Goal: Task Accomplishment & Management: Complete application form

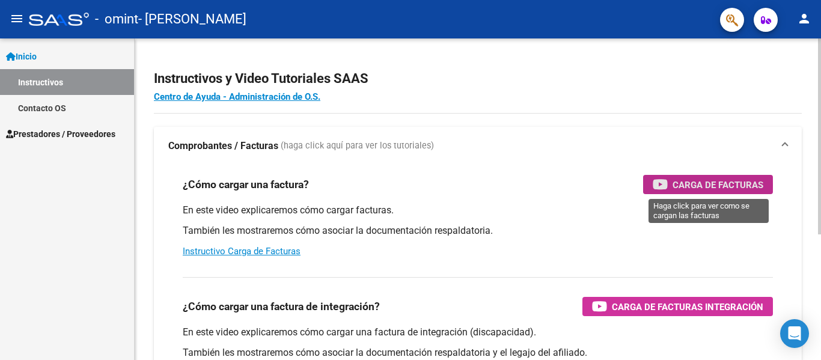
click at [684, 185] on span "Carga de Facturas" at bounding box center [718, 184] width 91 height 15
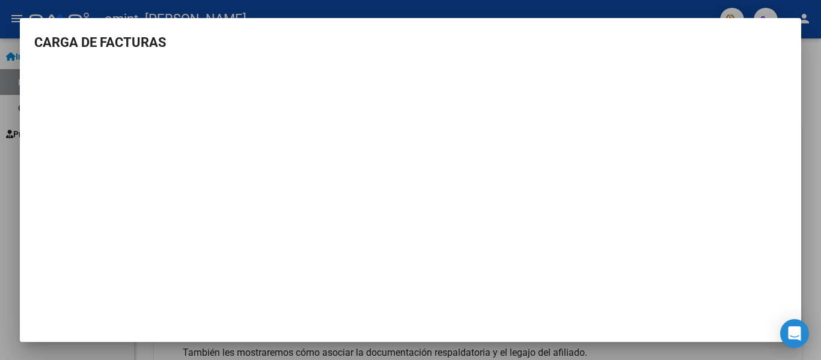
click at [29, 22] on mat-dialog-container "CARGA DE FACTURAS" at bounding box center [411, 180] width 782 height 324
click at [797, 14] on div at bounding box center [410, 180] width 821 height 360
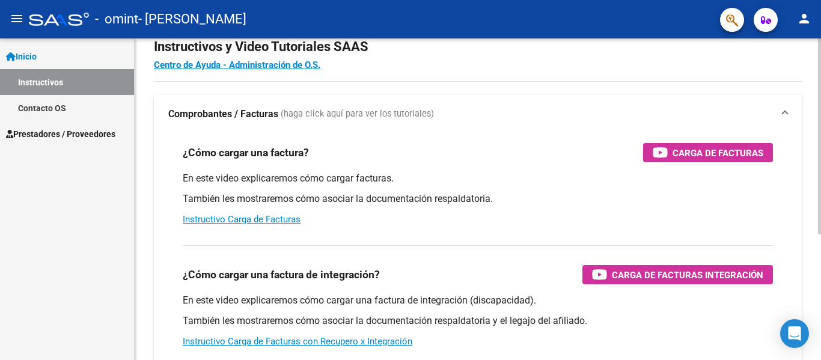
scroll to position [60, 0]
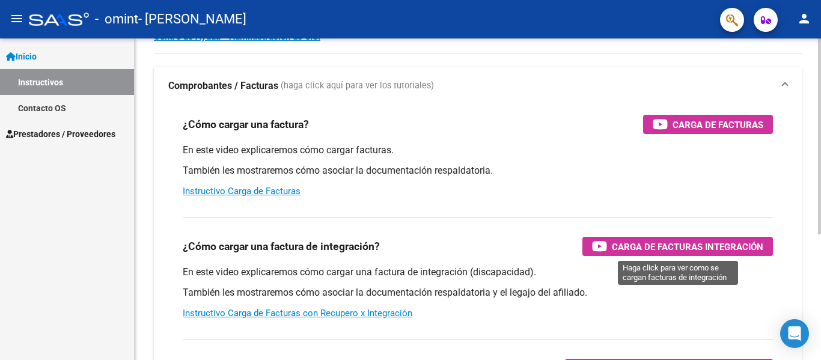
click at [637, 247] on span "Carga de Facturas Integración" at bounding box center [688, 246] width 152 height 15
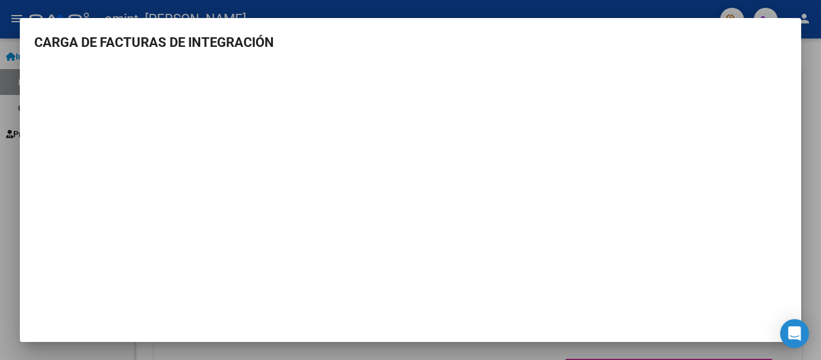
click at [795, 17] on div at bounding box center [410, 180] width 821 height 360
click at [795, 17] on button "person" at bounding box center [805, 19] width 24 height 24
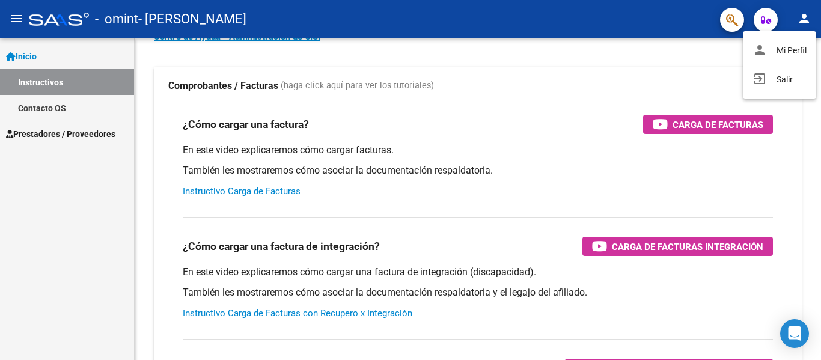
click at [62, 134] on div at bounding box center [410, 180] width 821 height 360
click at [13, 132] on icon at bounding box center [9, 134] width 7 height 8
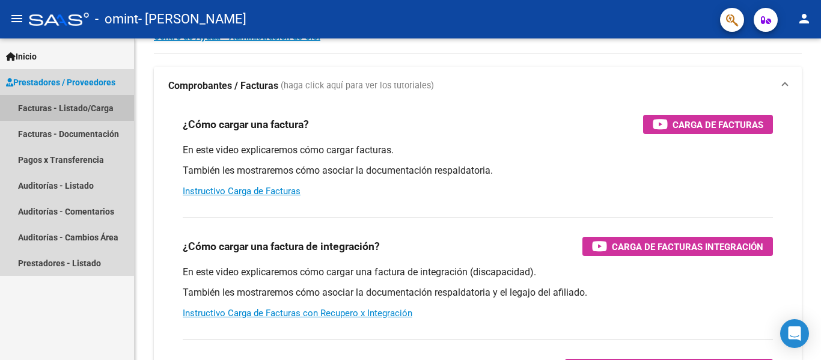
click at [55, 105] on link "Facturas - Listado/Carga" at bounding box center [67, 108] width 134 height 26
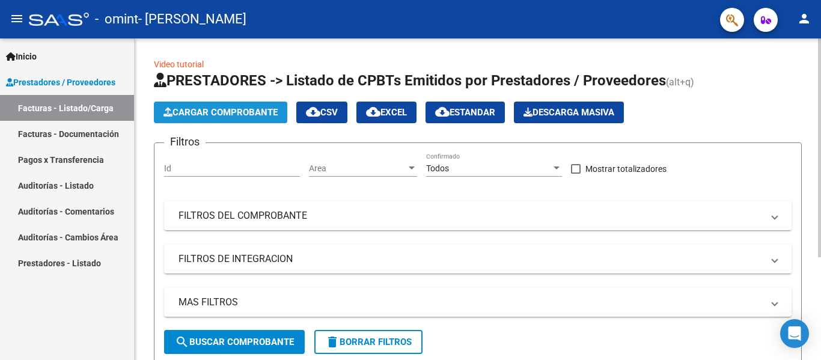
click at [243, 105] on button "Cargar Comprobante" at bounding box center [220, 113] width 133 height 22
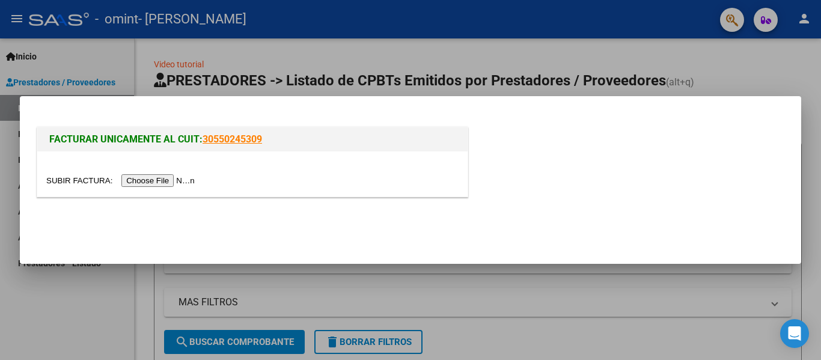
click at [171, 179] on input "file" at bounding box center [122, 180] width 152 height 13
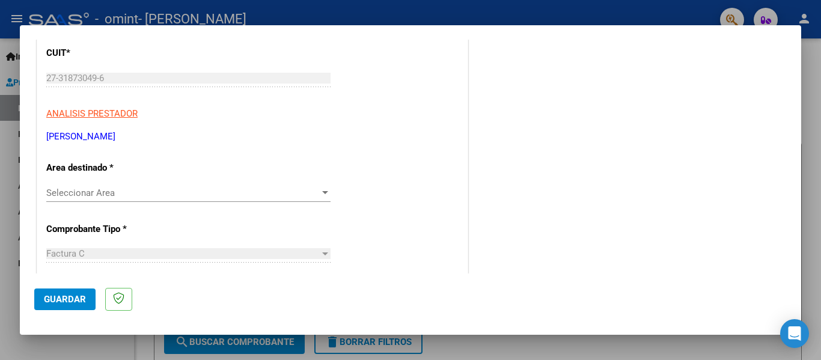
scroll to position [180, 0]
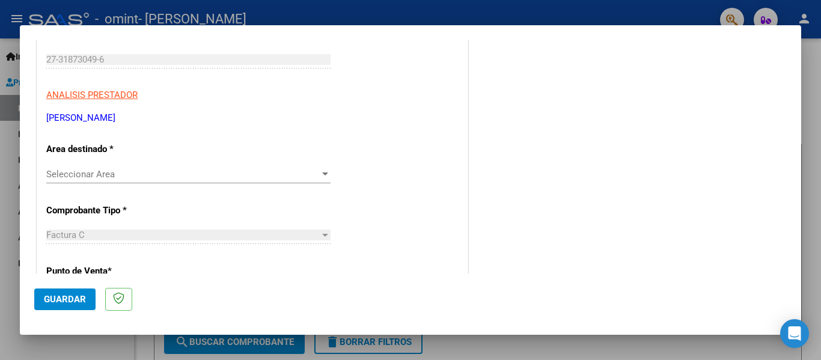
click at [322, 173] on div at bounding box center [325, 174] width 6 height 3
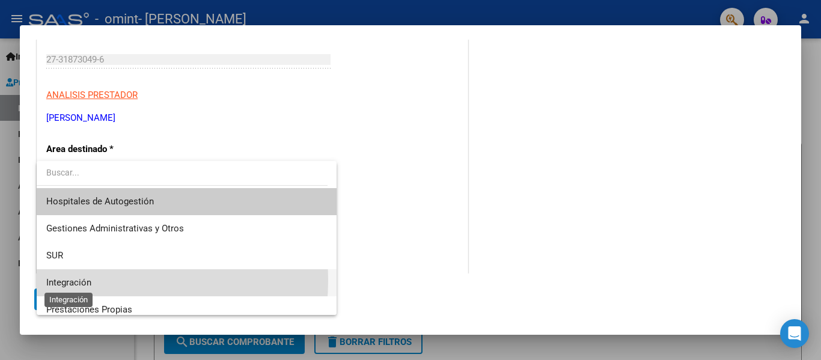
click at [78, 280] on span "Integración" at bounding box center [68, 282] width 45 height 11
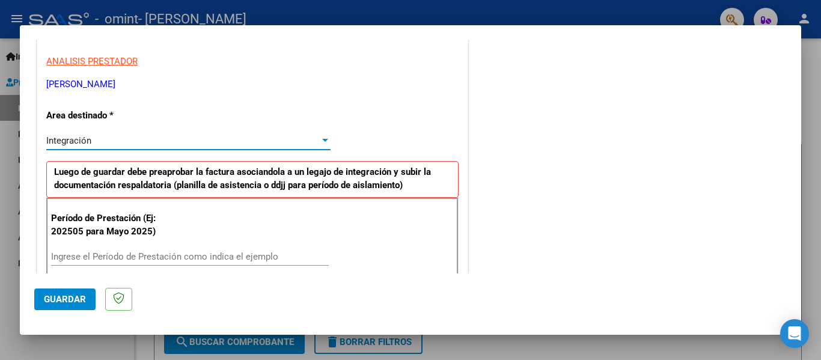
scroll to position [241, 0]
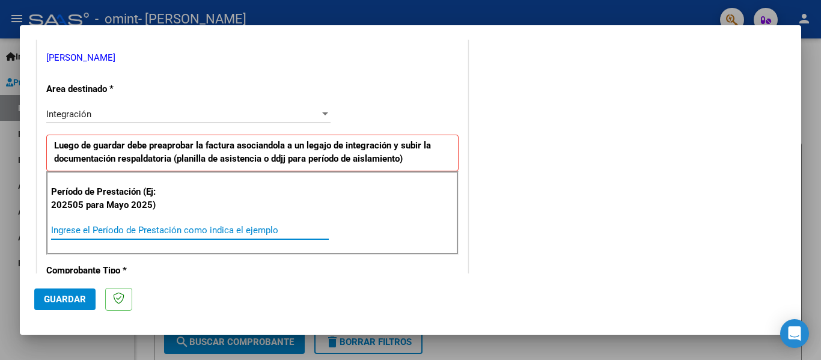
click at [131, 226] on input "Ingrese el Período de Prestación como indica el ejemplo" at bounding box center [190, 230] width 278 height 11
type input "202508"
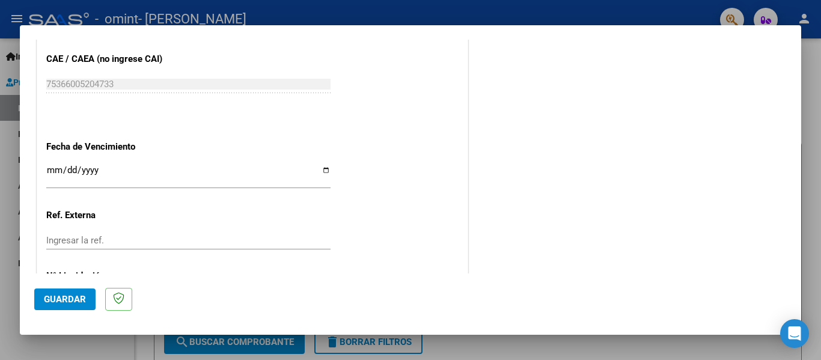
scroll to position [824, 0]
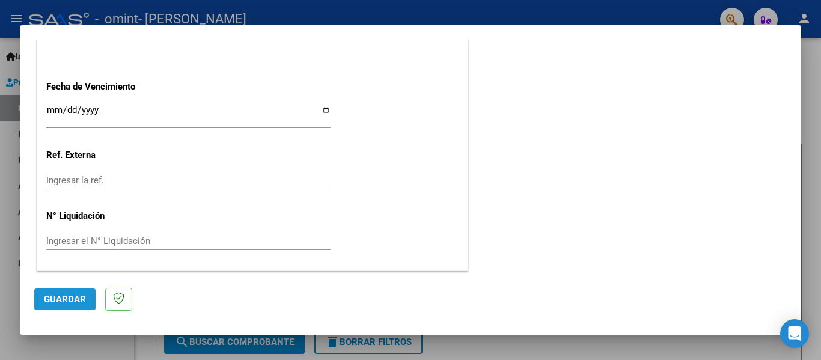
click at [62, 298] on span "Guardar" at bounding box center [65, 299] width 42 height 11
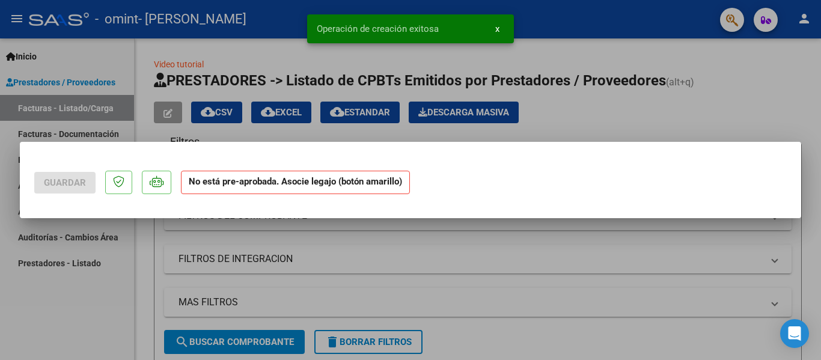
scroll to position [0, 0]
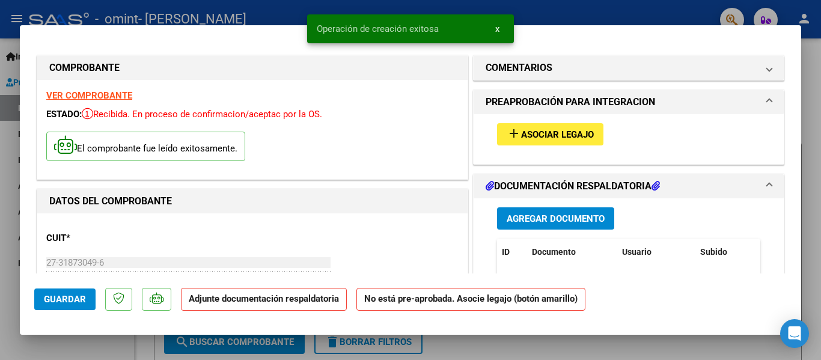
click at [563, 136] on span "Asociar Legajo" at bounding box center [557, 134] width 73 height 11
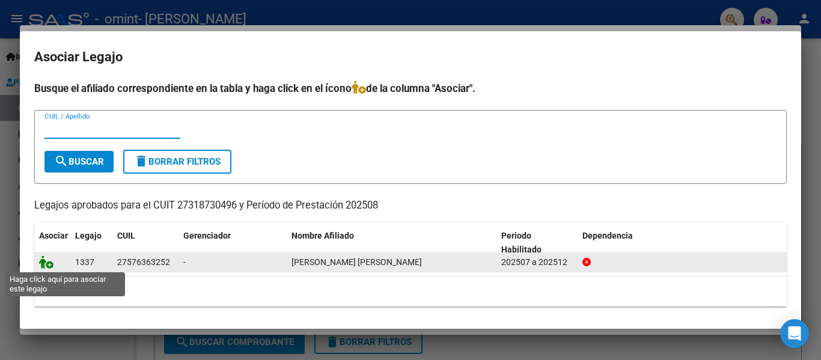
click at [48, 266] on icon at bounding box center [46, 262] width 14 height 13
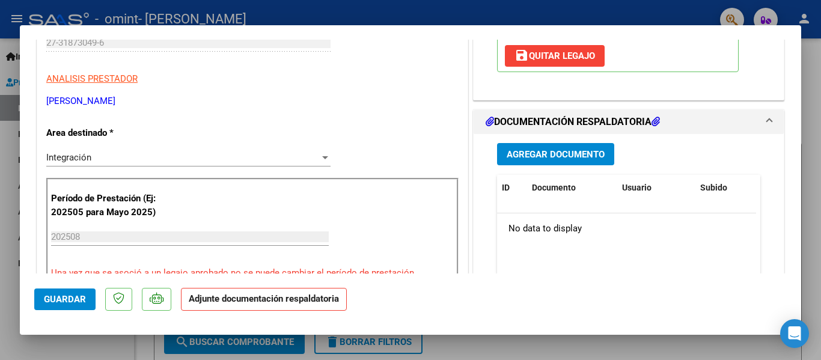
scroll to position [241, 0]
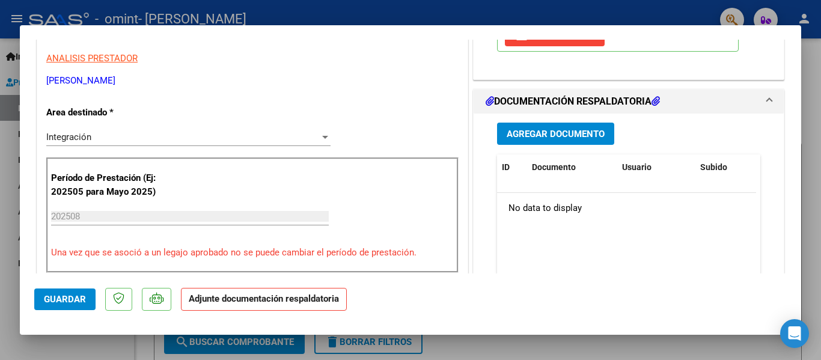
click at [543, 140] on span "Agregar Documento" at bounding box center [556, 134] width 98 height 11
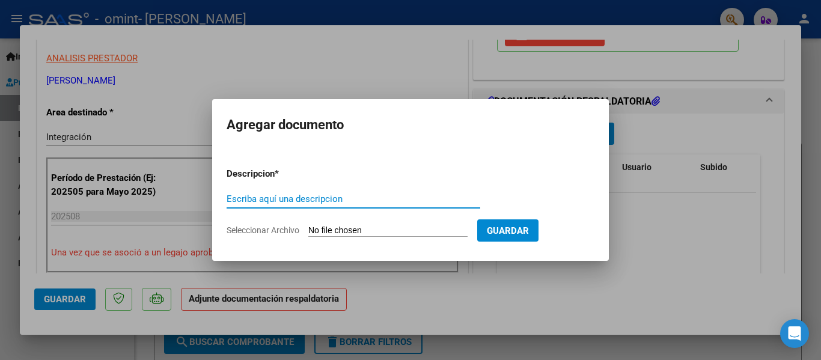
click at [350, 230] on input "Seleccionar Archivo" at bounding box center [387, 230] width 159 height 11
type input "C:\fakepath\Planilla de asistencia [DATE] [PERSON_NAME] .pdf"
click at [327, 200] on input "Escriba aquí una descripcion" at bounding box center [354, 199] width 254 height 11
click at [289, 200] on input "Escriba aquí una descripcion" at bounding box center [354, 199] width 254 height 11
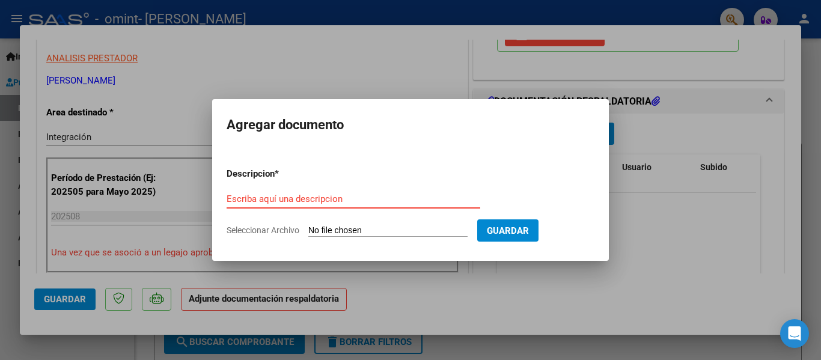
click at [350, 230] on input "Seleccionar Archivo" at bounding box center [387, 230] width 159 height 11
type input "C:\fakepath\Planilla de asistencia [DATE] [PERSON_NAME] .pdf"
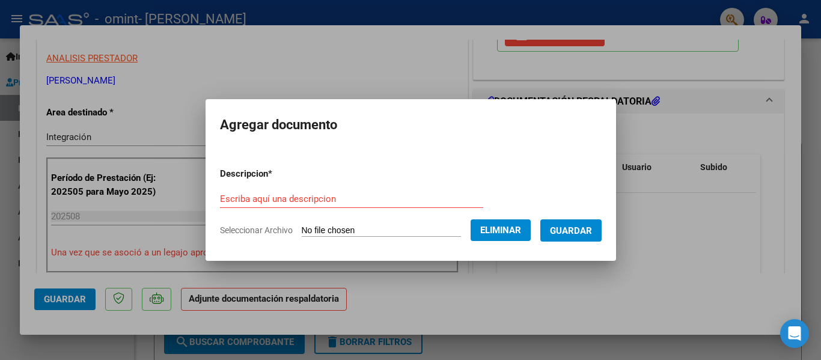
click at [566, 231] on span "Guardar" at bounding box center [571, 230] width 42 height 11
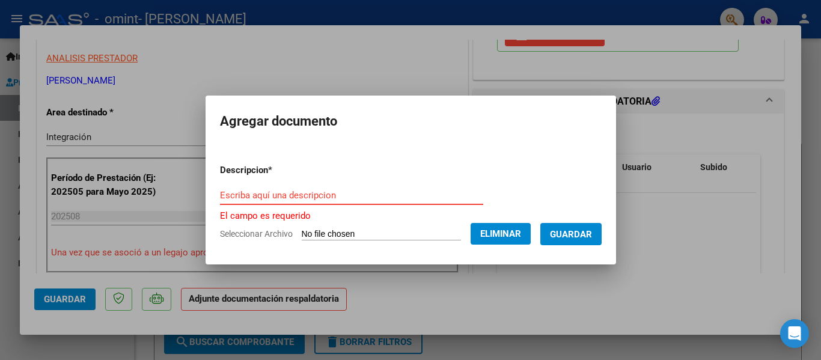
click at [275, 195] on input "Escriba aquí una descripcion" at bounding box center [351, 195] width 263 height 11
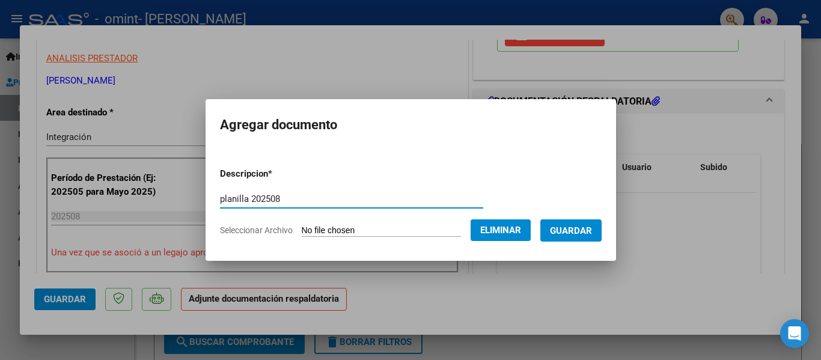
type input "planilla 202508"
click at [571, 232] on span "Guardar" at bounding box center [571, 230] width 42 height 11
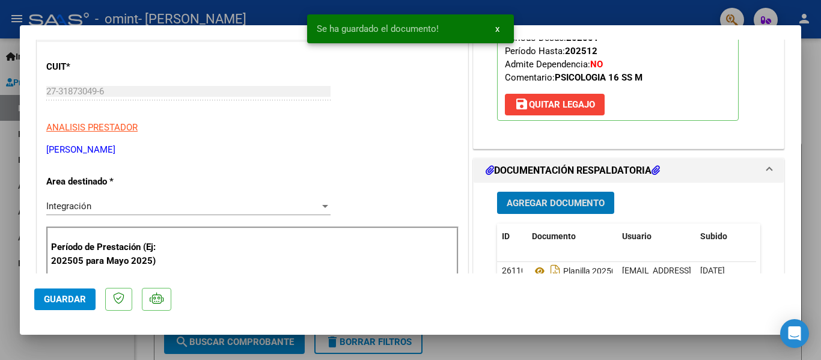
scroll to position [361, 0]
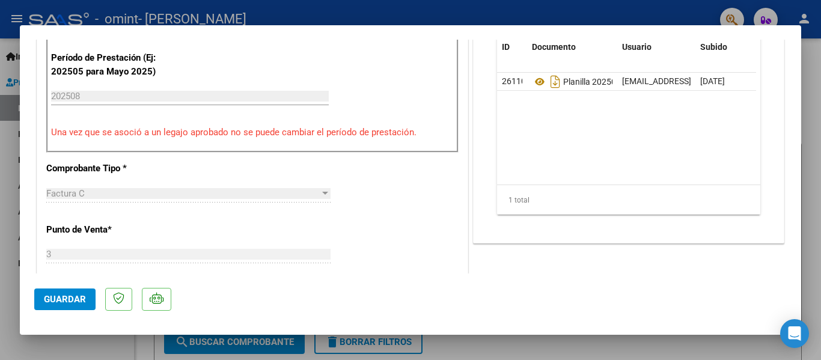
click at [67, 299] on span "Guardar" at bounding box center [65, 299] width 42 height 11
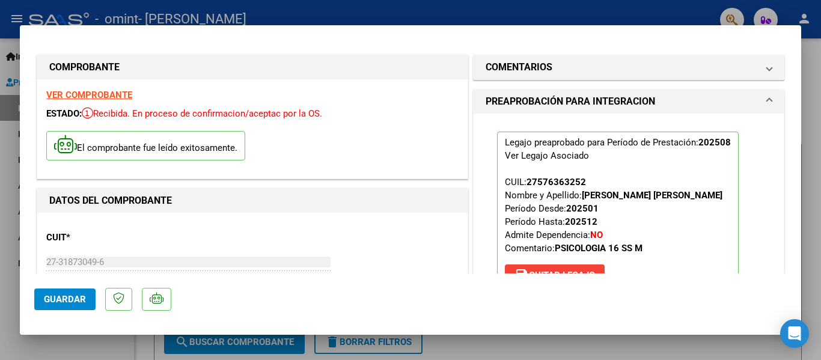
scroll to position [0, 0]
click at [664, 14] on div at bounding box center [410, 180] width 821 height 360
